Goal: Task Accomplishment & Management: Complete application form

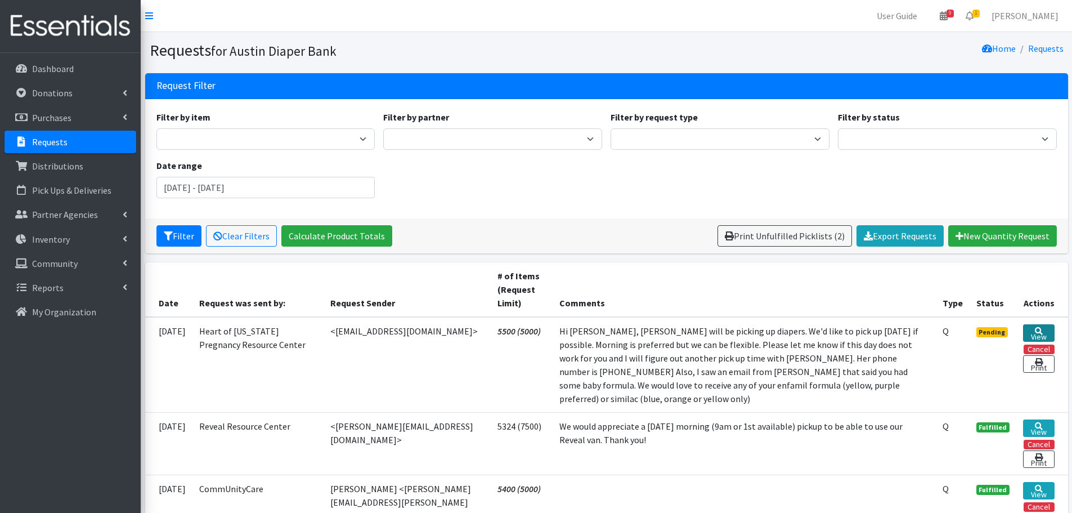
click at [1039, 331] on link "View" at bounding box center [1038, 332] width 31 height 17
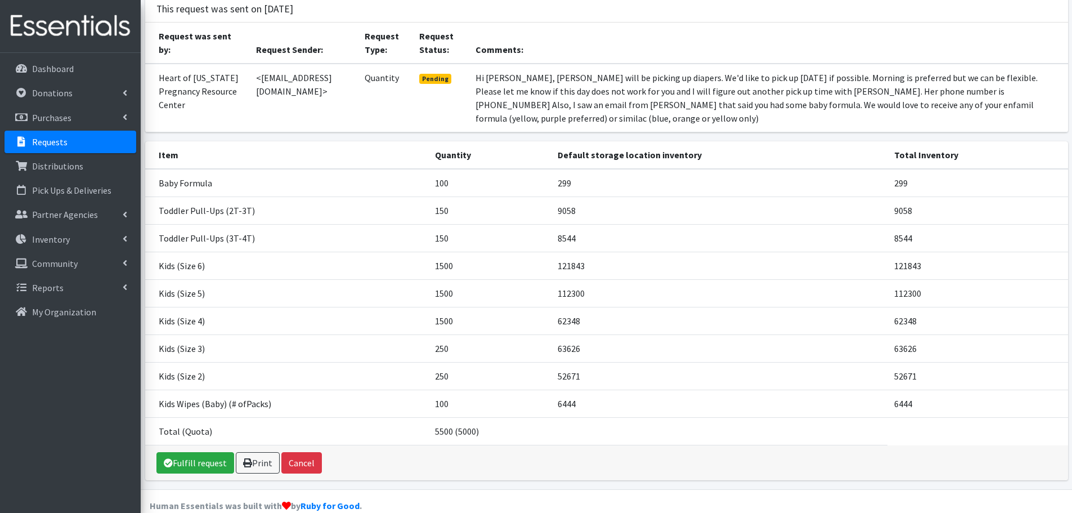
scroll to position [82, 0]
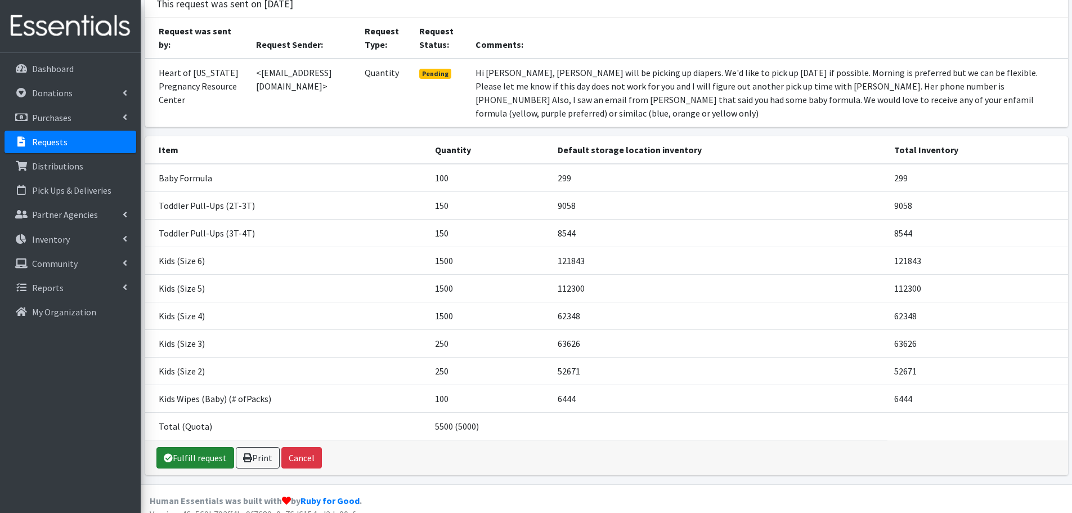
click at [194, 447] on link "Fulfill request" at bounding box center [195, 457] width 78 height 21
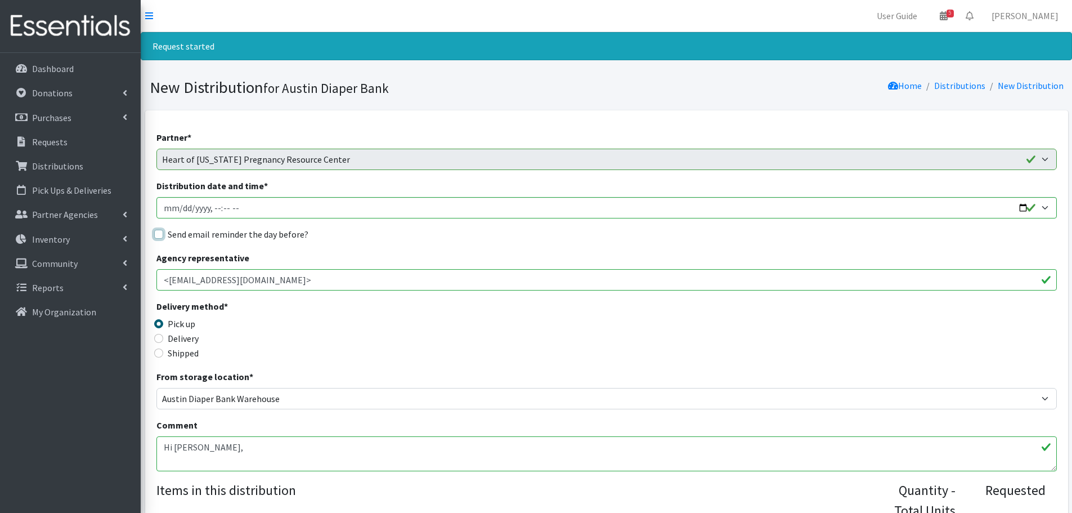
click at [161, 232] on input "Send email reminder the day before?" at bounding box center [158, 234] width 9 height 9
checkbox input "true"
click at [1024, 207] on input "Distribution date and time *" at bounding box center [606, 207] width 900 height 21
click at [214, 207] on input "Distribution date and time *" at bounding box center [606, 207] width 900 height 21
type input "2025-08-21T10:00"
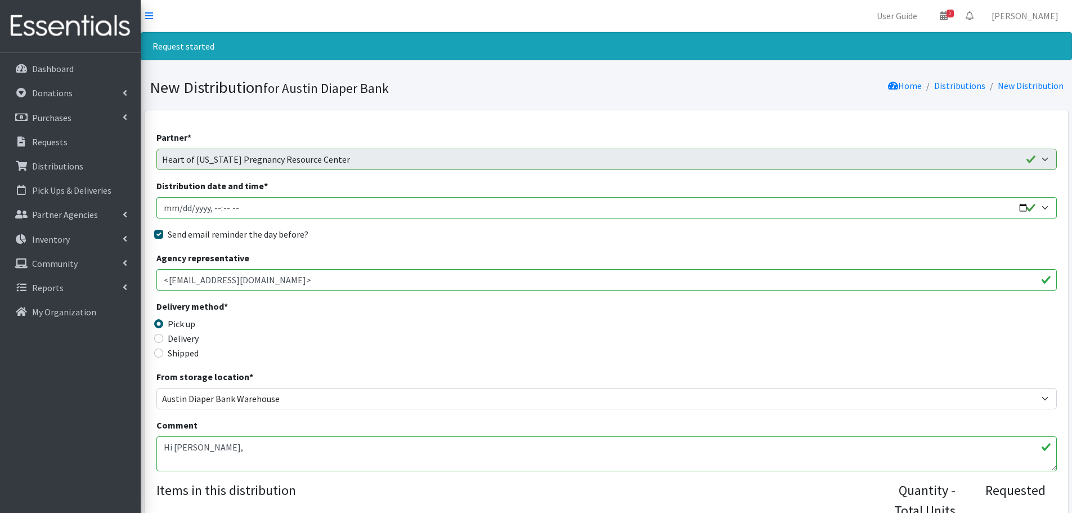
click at [375, 339] on div "Delivery" at bounding box center [268, 338] width 225 height 14
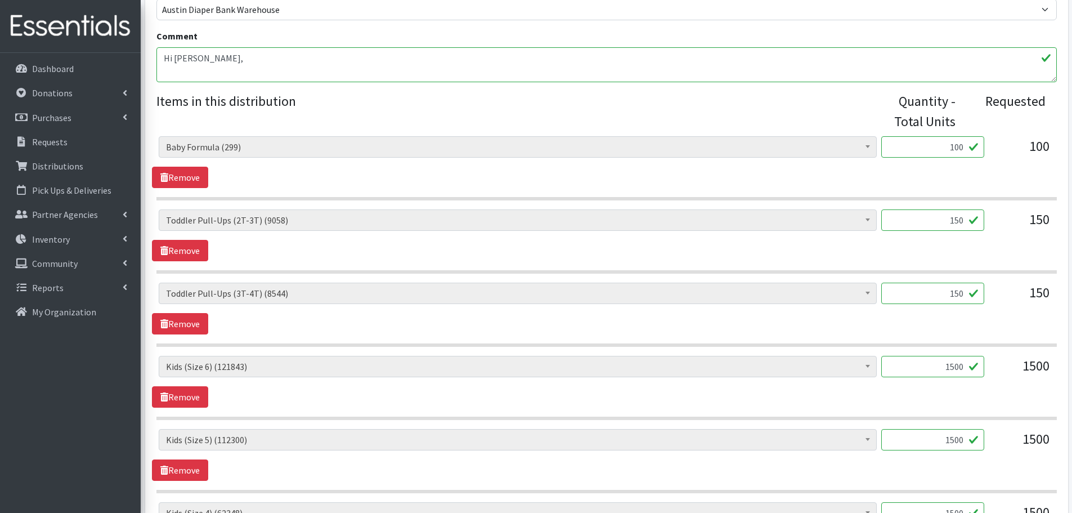
scroll to position [394, 0]
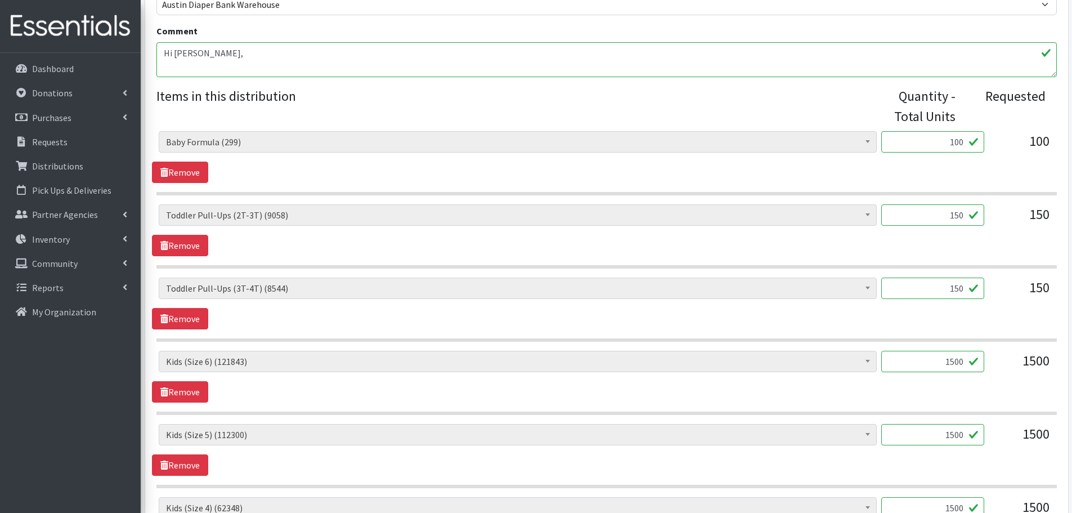
drag, startPoint x: 929, startPoint y: 146, endPoint x: 1005, endPoint y: 143, distance: 75.4
click at [1005, 143] on div "Baby Formula (299) Kids (Newborn) (16028) Kids (Preemie) (386) Kids (Size 1) (6…" at bounding box center [606, 146] width 895 height 30
type input "1"
click at [980, 177] on div "Baby Formula (299) Kids (Newborn) (16028) Kids (Preemie) (386) Kids (Size 1) (6…" at bounding box center [606, 157] width 909 height 52
drag, startPoint x: 947, startPoint y: 211, endPoint x: 972, endPoint y: 212, distance: 24.8
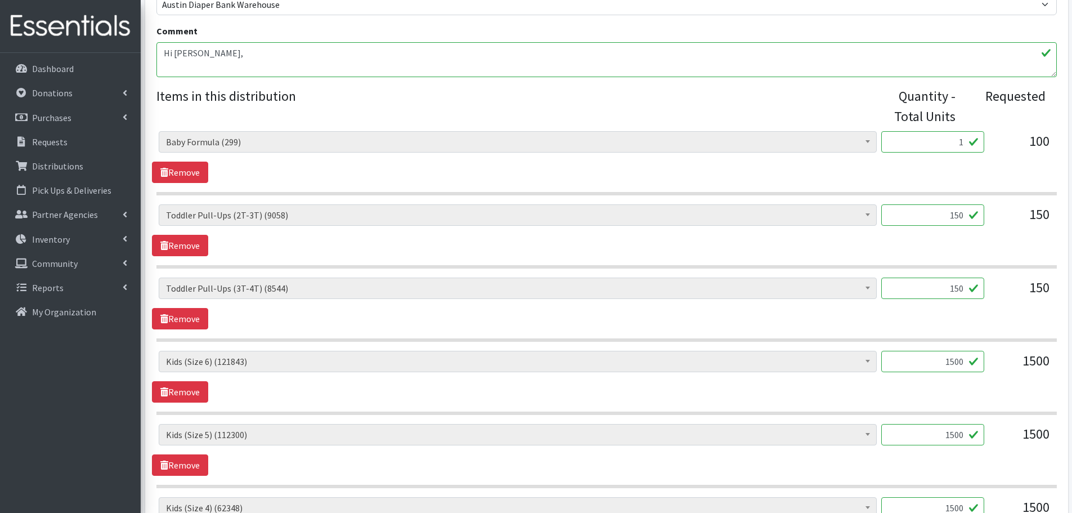
click at [972, 212] on input "150" at bounding box center [932, 214] width 103 height 21
type input "100"
click at [937, 306] on div "150" at bounding box center [932, 292] width 103 height 30
drag, startPoint x: 950, startPoint y: 293, endPoint x: 1000, endPoint y: 291, distance: 50.1
click at [1000, 291] on div "Baby Formula (299) Kids (Newborn) (16028) Kids (Preemie) (386) Kids (Size 1) (6…" at bounding box center [606, 292] width 895 height 30
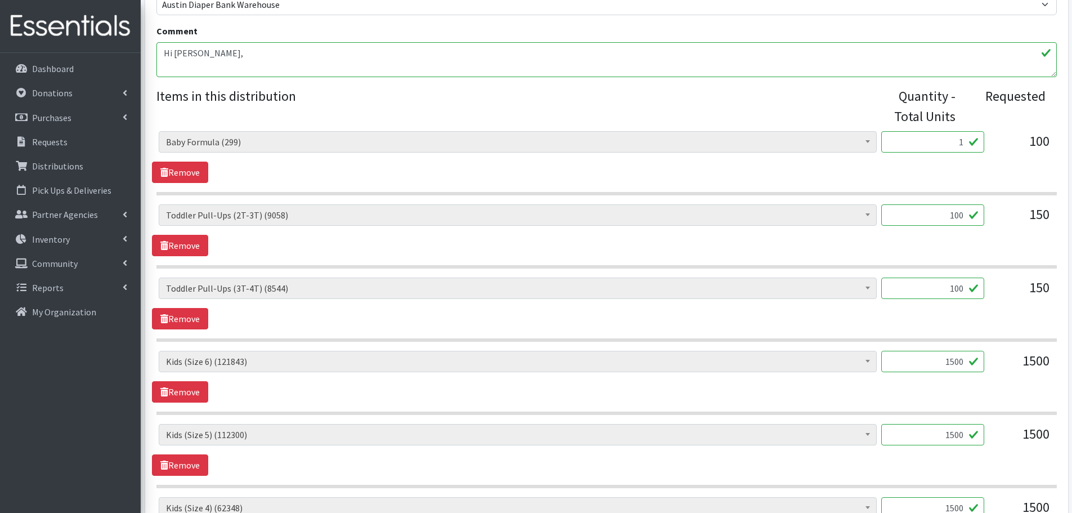
type input "100"
click at [984, 306] on div "Baby Formula (299) Kids (Newborn) (16028) Kids (Preemie) (386) Kids (Size 1) (6…" at bounding box center [606, 292] width 895 height 30
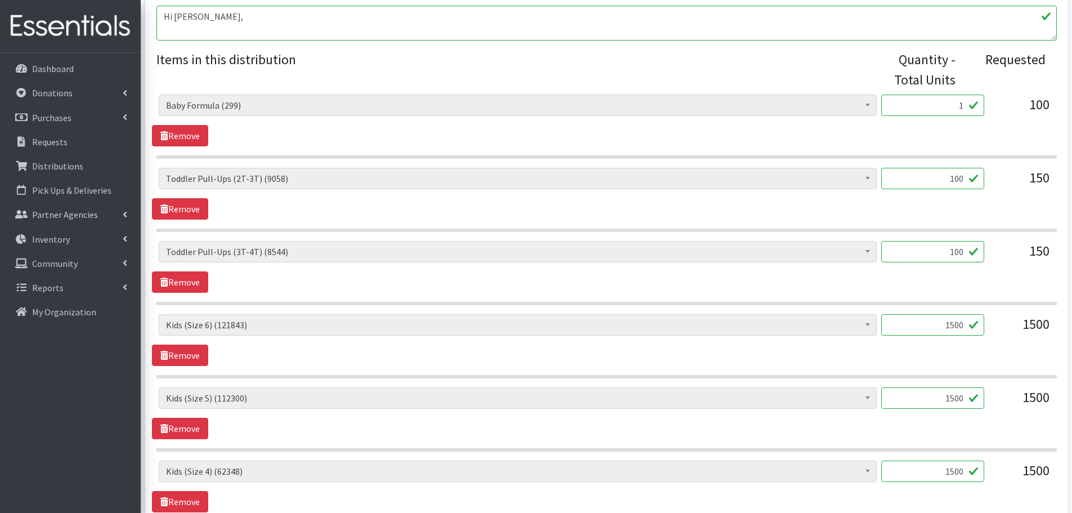
scroll to position [450, 0]
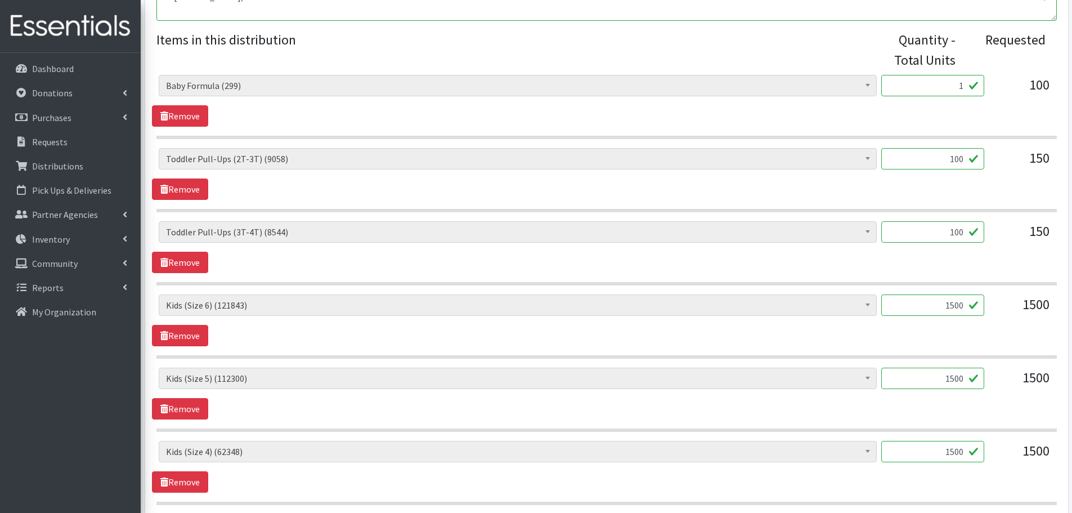
drag, startPoint x: 934, startPoint y: 293, endPoint x: 966, endPoint y: 296, distance: 32.2
click at [966, 296] on div "Baby Formula (299) Kids (Newborn) (16028) Kids (Preemie) (386) Kids (Size 1) (6…" at bounding box center [606, 399] width 900 height 649
drag, startPoint x: 943, startPoint y: 311, endPoint x: 977, endPoint y: 303, distance: 35.3
click at [977, 303] on input "1500" at bounding box center [932, 304] width 103 height 21
type input "1000"
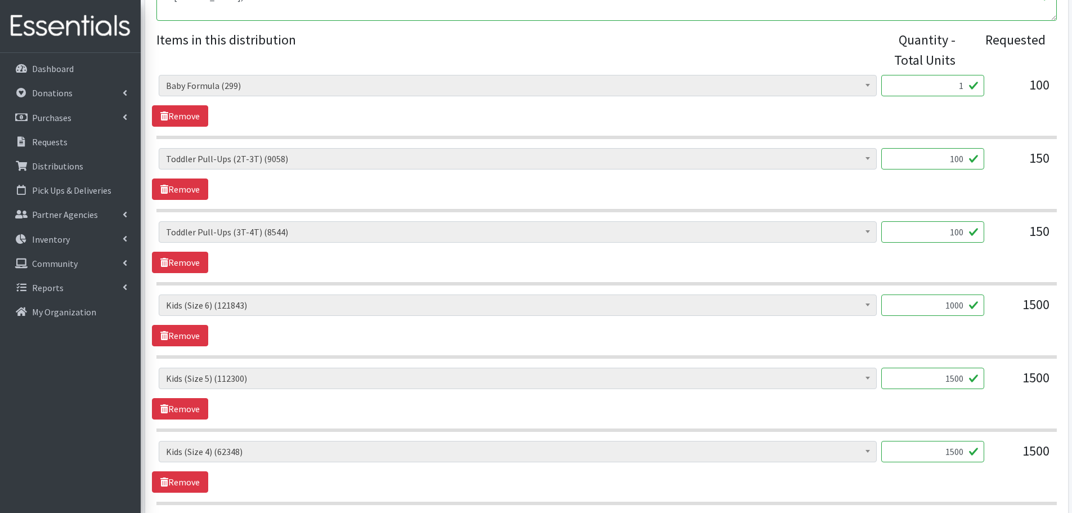
drag, startPoint x: 935, startPoint y: 378, endPoint x: 999, endPoint y: 383, distance: 64.3
click at [999, 383] on div "Baby Formula (299) Kids (Newborn) (16028) Kids (Preemie) (386) Kids (Size 1) (6…" at bounding box center [606, 382] width 895 height 30
type input "1000"
click at [953, 422] on section "Baby Formula (299) Kids (Newborn) (16028) Kids (Preemie) (386) Kids (Size 1) (6…" at bounding box center [606, 399] width 900 height 64
drag, startPoint x: 936, startPoint y: 450, endPoint x: 982, endPoint y: 447, distance: 46.8
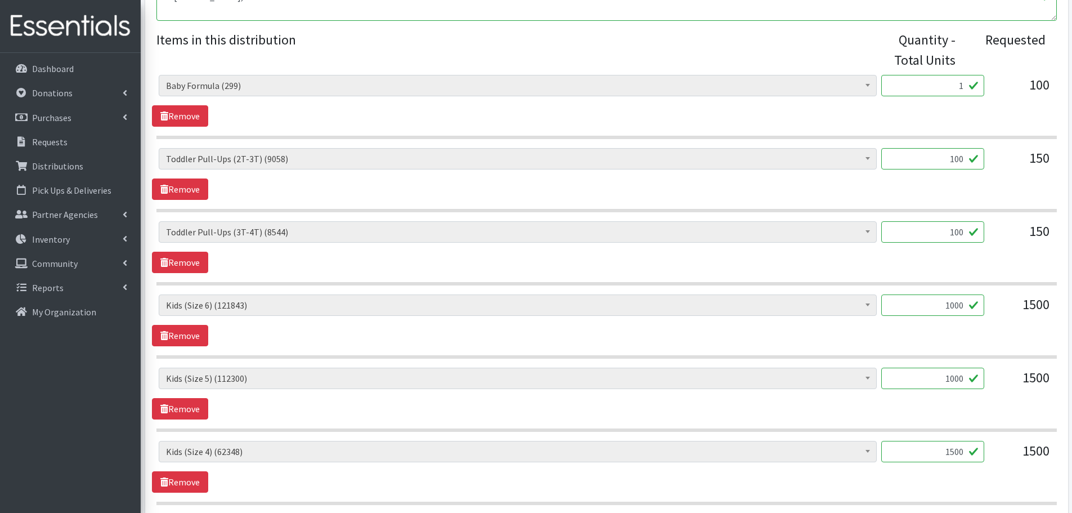
click at [982, 447] on input "1500" at bounding box center [932, 451] width 103 height 21
type input "1000"
click at [963, 471] on div "Baby Formula (299) Kids (Newborn) (16028) Kids (Preemie) (386) Kids (Size 1) (6…" at bounding box center [606, 467] width 909 height 52
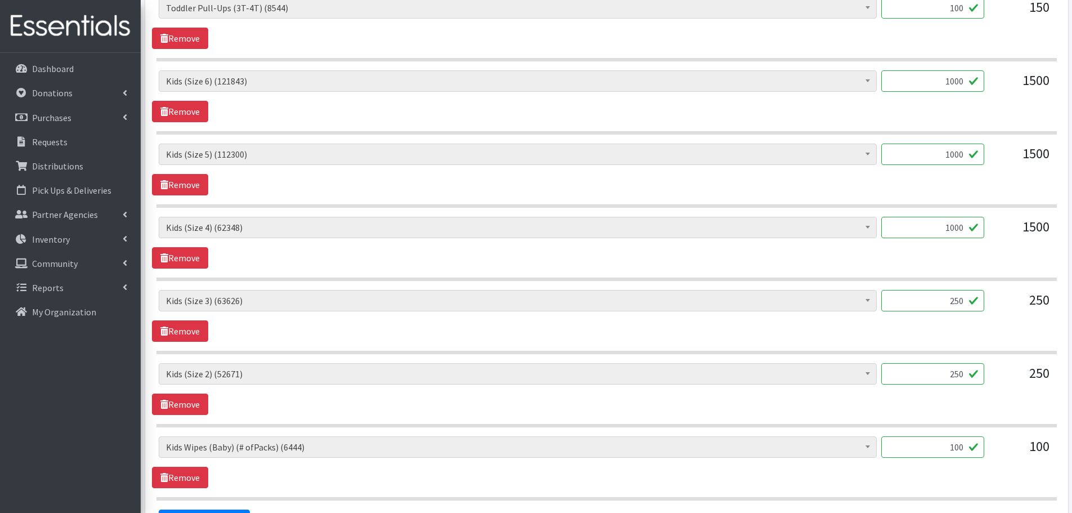
scroll to position [675, 0]
drag, startPoint x: 949, startPoint y: 453, endPoint x: 1012, endPoint y: 452, distance: 62.5
click at [1012, 452] on div "Baby Formula (299) Kids (Newborn) (16028) Kids (Preemie) (386) Kids (Size 1) (6…" at bounding box center [606, 450] width 895 height 30
click at [985, 383] on div "Baby Formula (299) Kids (Newborn) (16028) Kids (Preemie) (386) Kids (Size 1) (6…" at bounding box center [606, 377] width 895 height 30
drag, startPoint x: 947, startPoint y: 450, endPoint x: 1030, endPoint y: 460, distance: 83.3
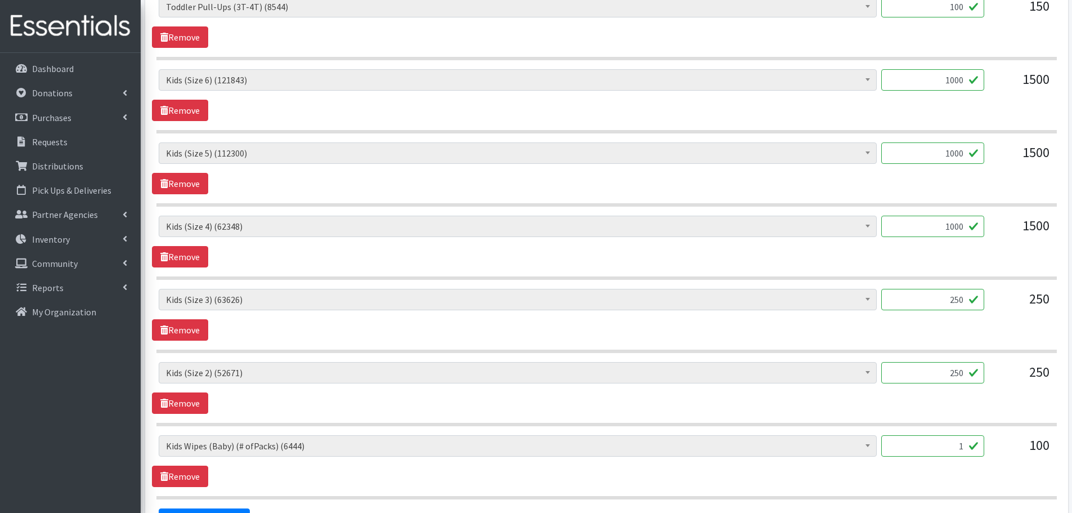
click at [1030, 460] on div "Baby Formula (299) Kids (Newborn) (16028) Kids (Preemie) (386) Kids (Size 1) (6…" at bounding box center [606, 450] width 895 height 30
type input "70"
click at [1004, 471] on div "Baby Formula (299) Kids (Newborn) (16028) Kids (Preemie) (386) Kids (Size 1) (6…" at bounding box center [606, 461] width 909 height 52
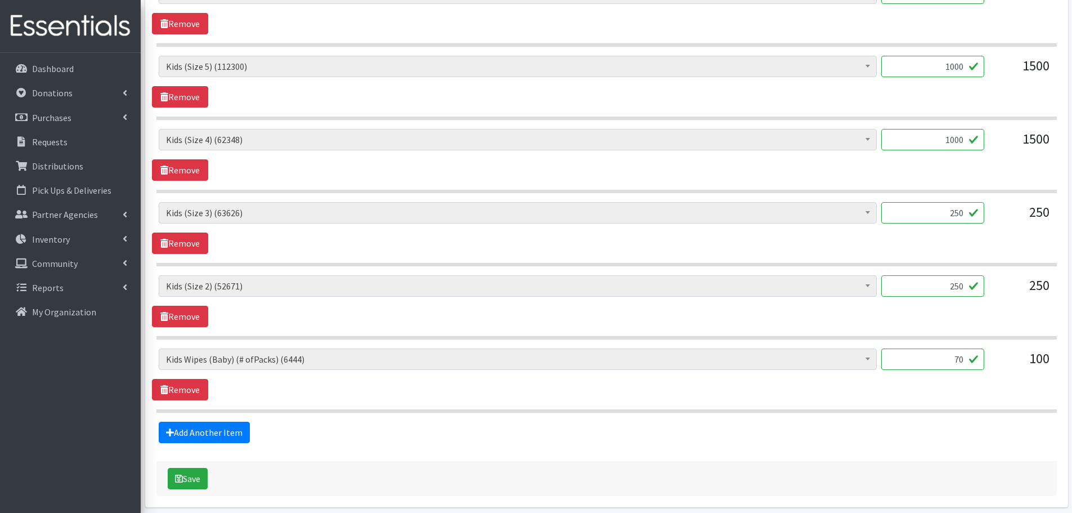
scroll to position [807, 0]
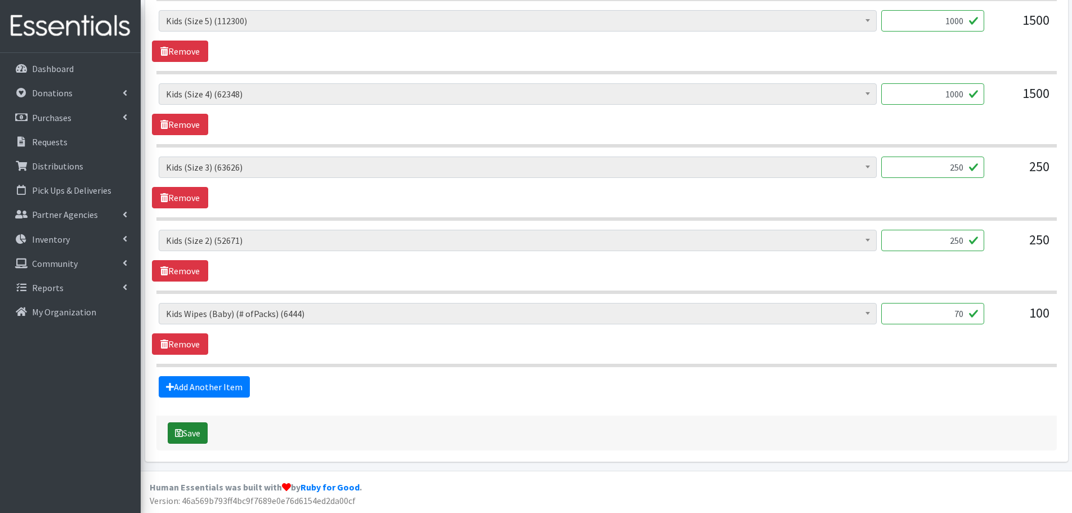
click at [186, 434] on button "Save" at bounding box center [188, 432] width 40 height 21
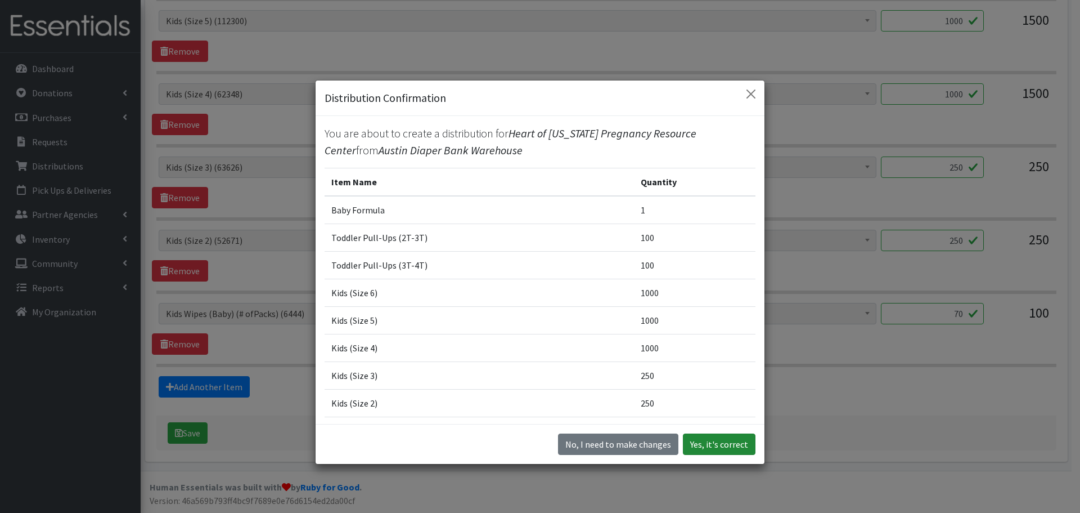
click at [708, 446] on button "Yes, it's correct" at bounding box center [719, 443] width 73 height 21
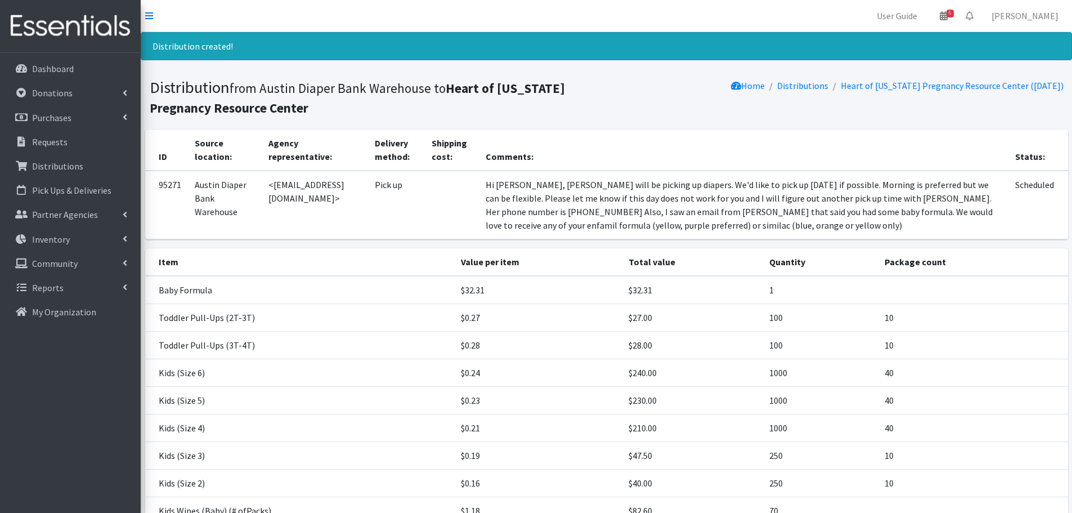
scroll to position [125, 0]
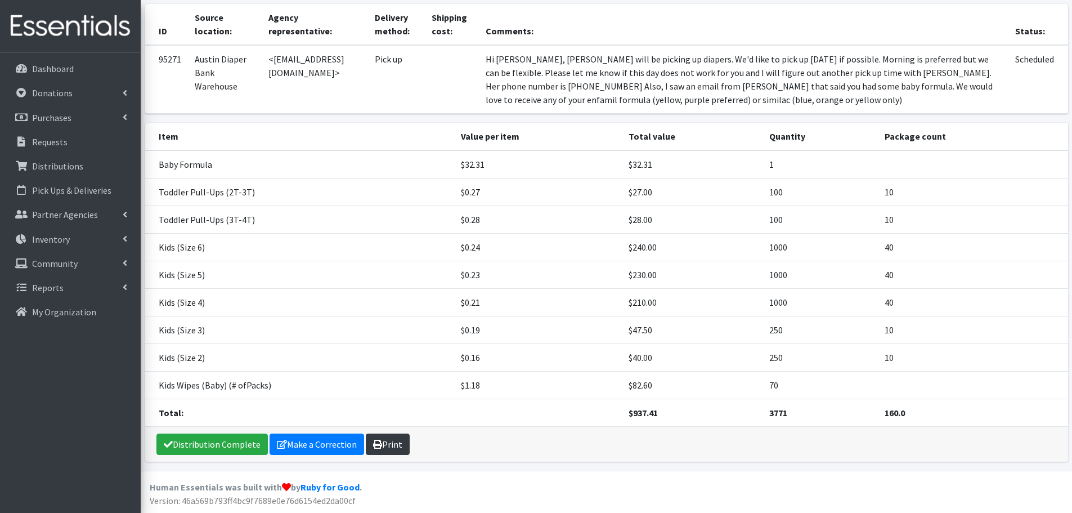
click at [398, 441] on link "Print" at bounding box center [388, 443] width 44 height 21
click at [46, 139] on p "Requests" at bounding box center [49, 141] width 35 height 11
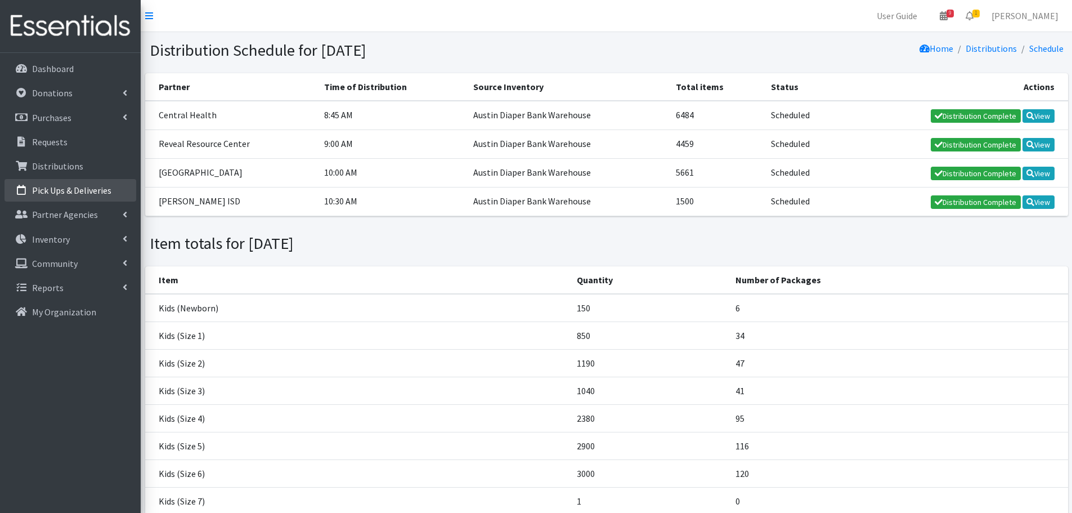
click at [76, 185] on p "Pick Ups & Deliveries" at bounding box center [71, 190] width 79 height 11
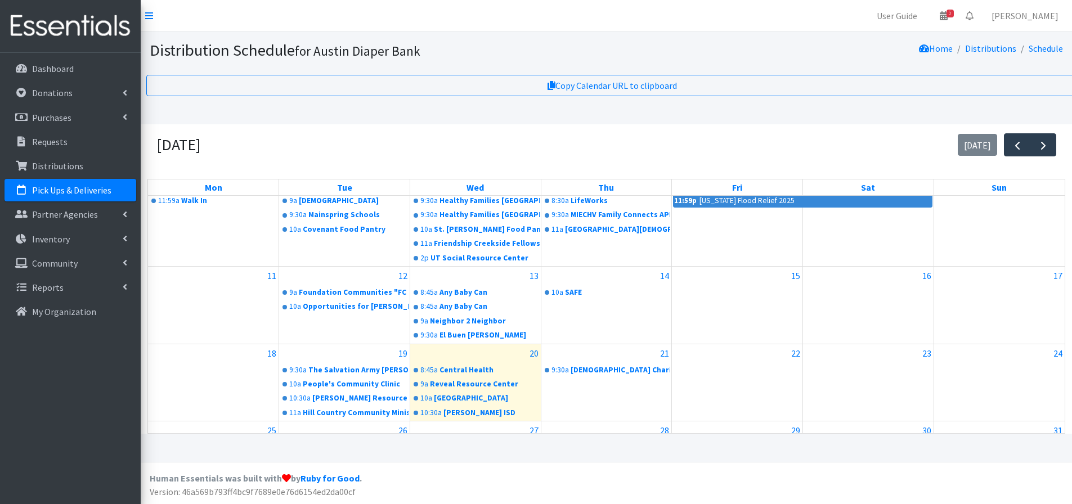
scroll to position [169, 0]
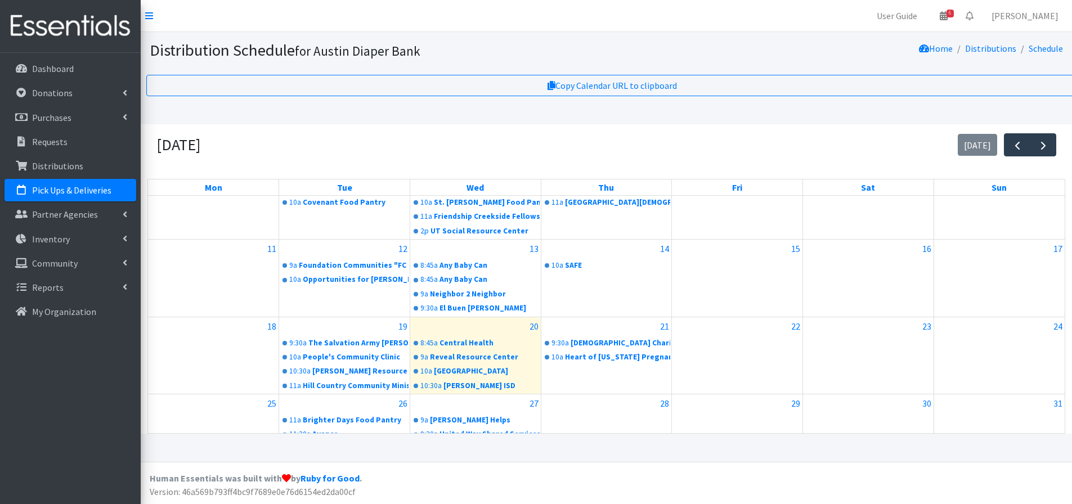
scroll to position [237, 0]
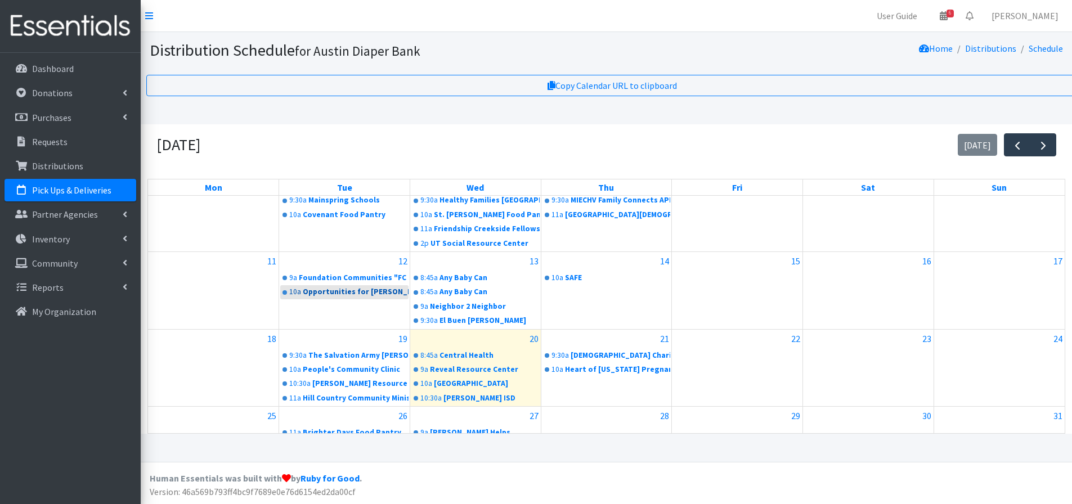
scroll to position [225, 0]
